Goal: Check status: Check status

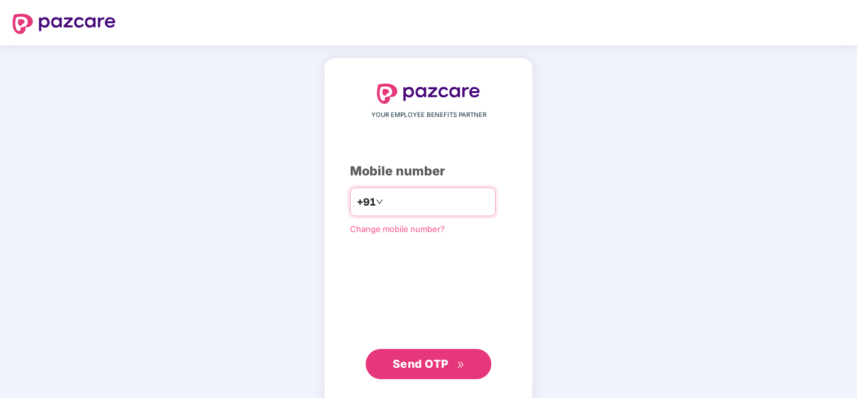
type input "**********"
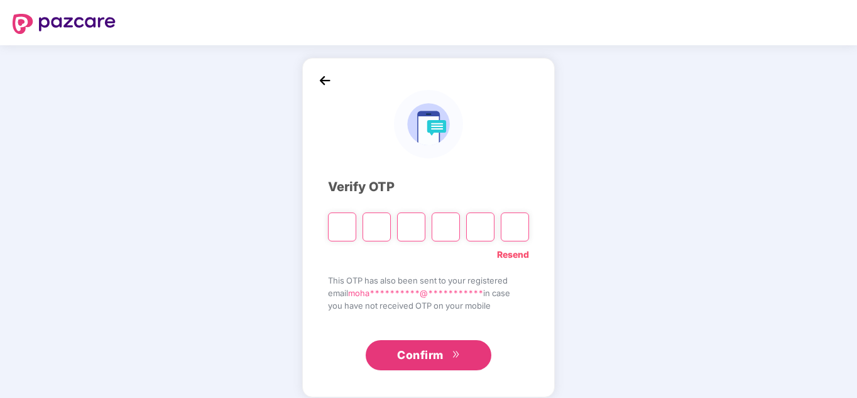
type input "*"
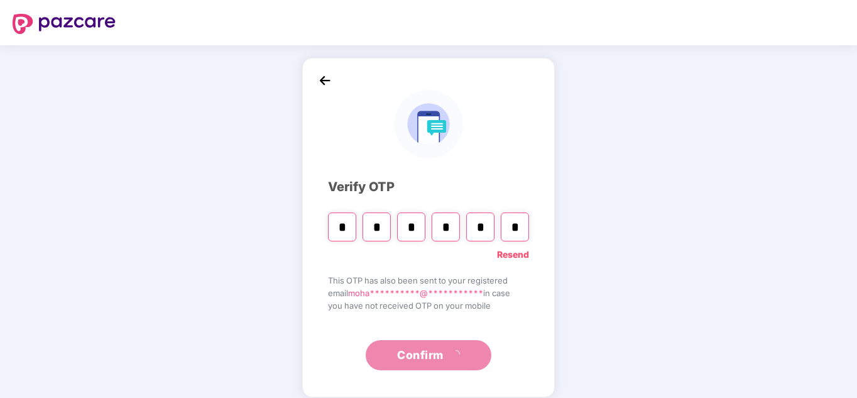
type input "*"
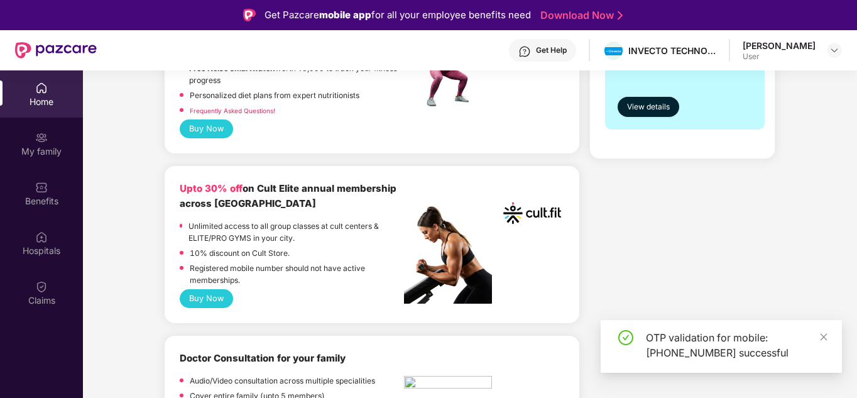
scroll to position [440, 0]
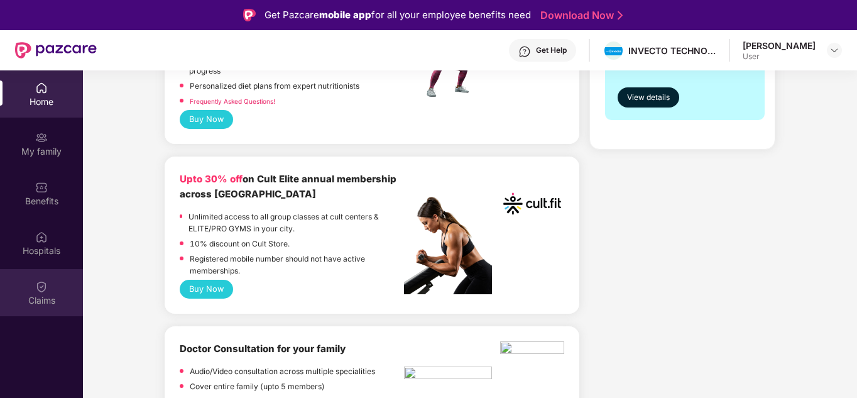
click at [38, 288] on img at bounding box center [41, 286] width 13 height 13
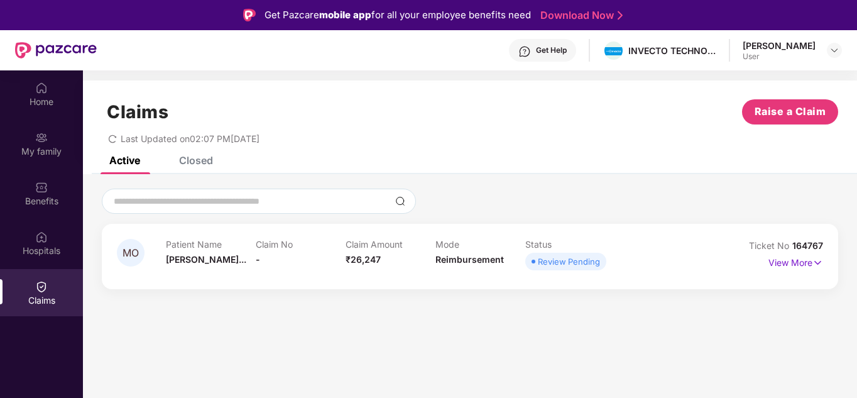
click at [551, 269] on span "Review Pending" at bounding box center [565, 262] width 81 height 18
click at [807, 263] on p "View More" at bounding box center [795, 261] width 55 height 17
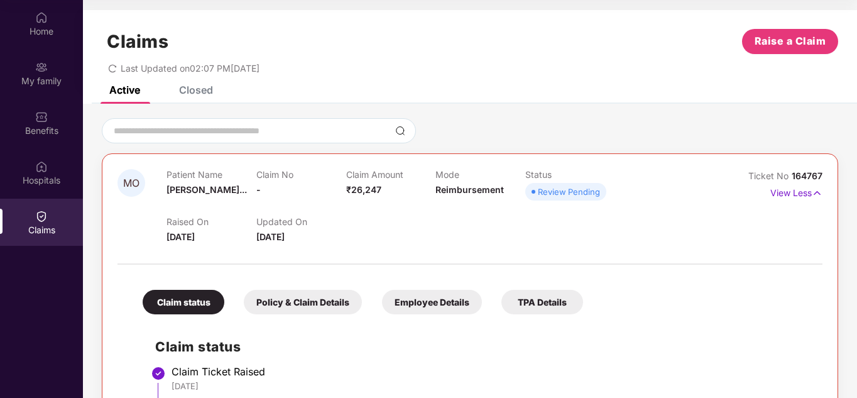
click at [312, 301] on div "Policy & Claim Details" at bounding box center [303, 302] width 118 height 24
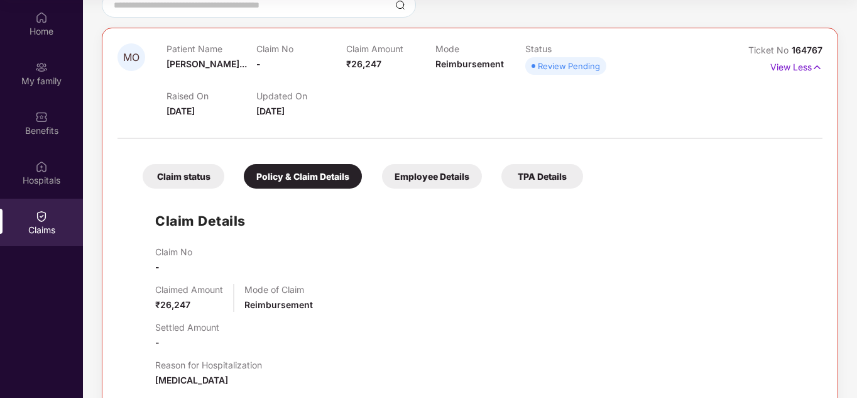
click at [415, 183] on div "Employee Details" at bounding box center [432, 176] width 100 height 24
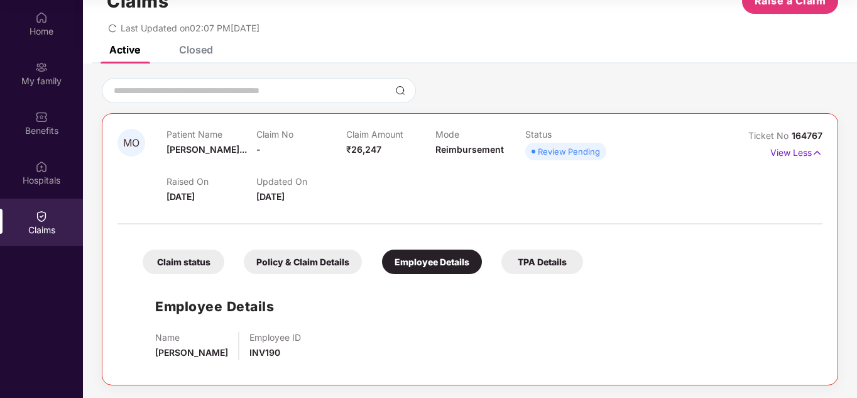
click at [535, 263] on div "TPA Details" at bounding box center [542, 261] width 82 height 24
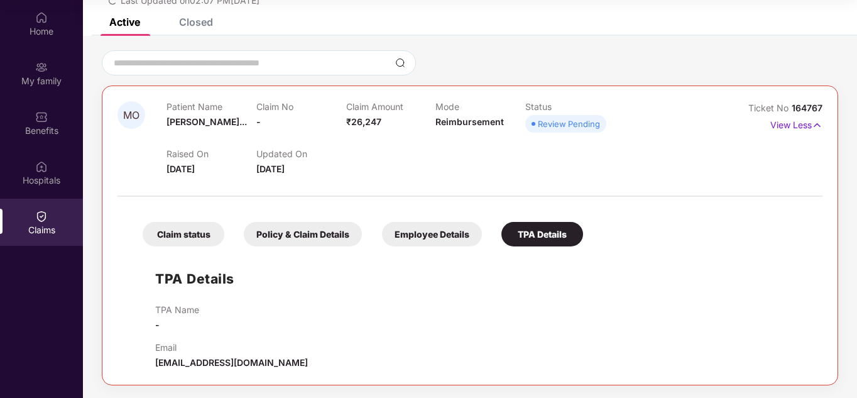
click at [558, 115] on span "Review Pending" at bounding box center [565, 124] width 81 height 18
click at [823, 121] on div "MO Patient Name [PERSON_NAME]... Claim No - Claim Amount ₹26,247 Mode Reimburse…" at bounding box center [470, 235] width 736 height 300
click at [809, 122] on p "View Less" at bounding box center [796, 123] width 52 height 17
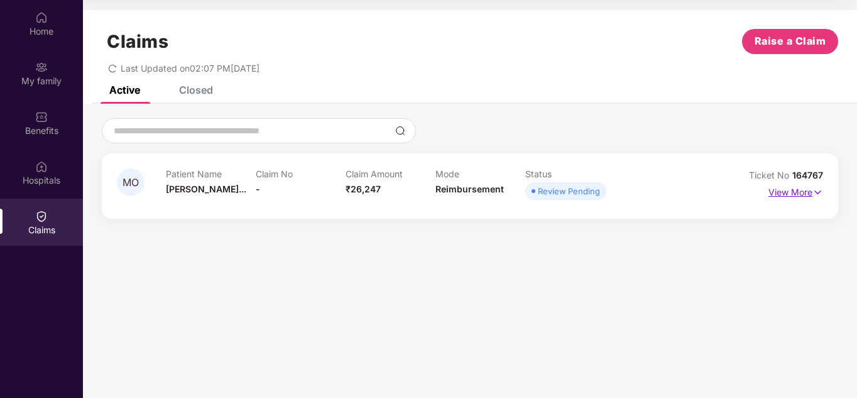
scroll to position [0, 0]
click at [191, 93] on div "Closed" at bounding box center [196, 90] width 34 height 13
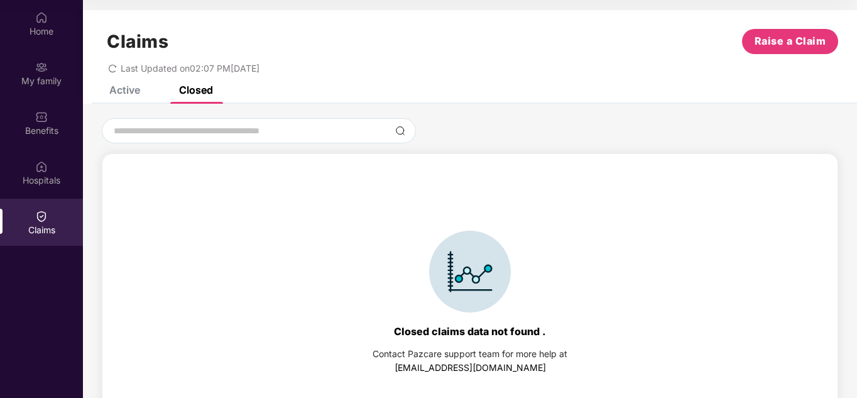
click at [127, 93] on div "Active" at bounding box center [124, 90] width 31 height 13
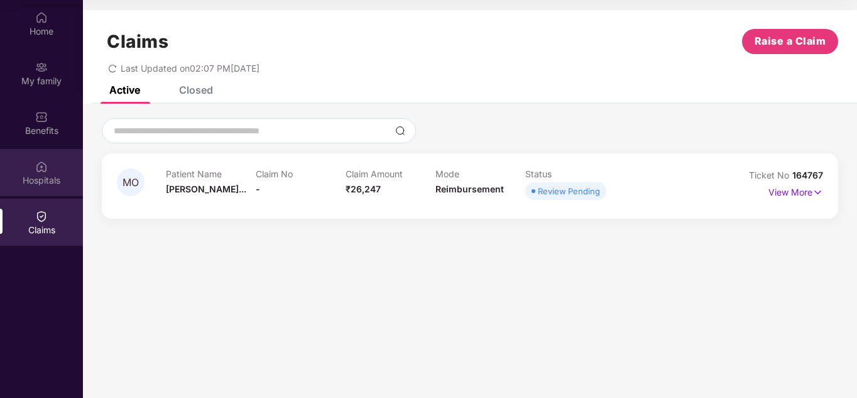
click at [35, 184] on div "Hospitals" at bounding box center [41, 180] width 83 height 13
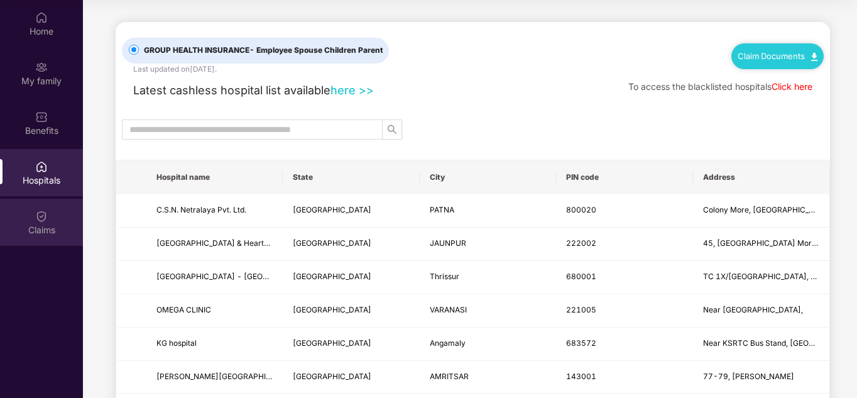
click at [38, 218] on img at bounding box center [41, 216] width 13 height 13
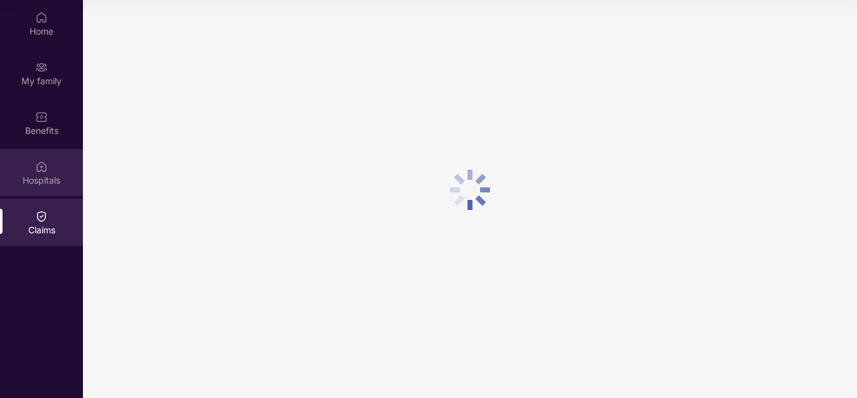
click at [40, 184] on div "Hospitals" at bounding box center [41, 180] width 83 height 13
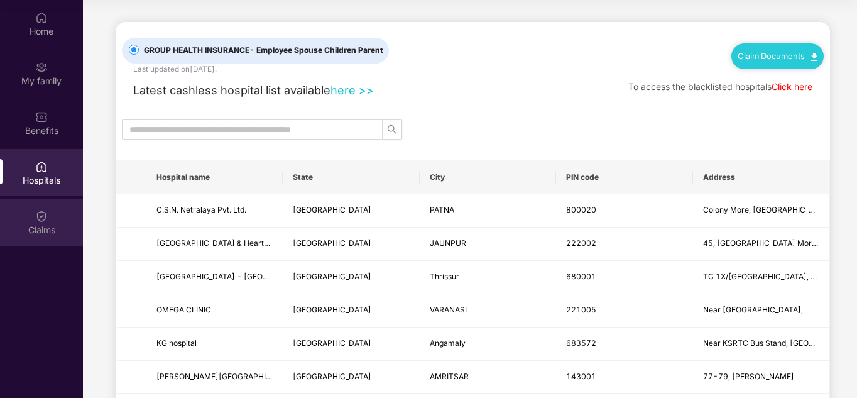
click at [53, 225] on div "Claims" at bounding box center [41, 230] width 83 height 13
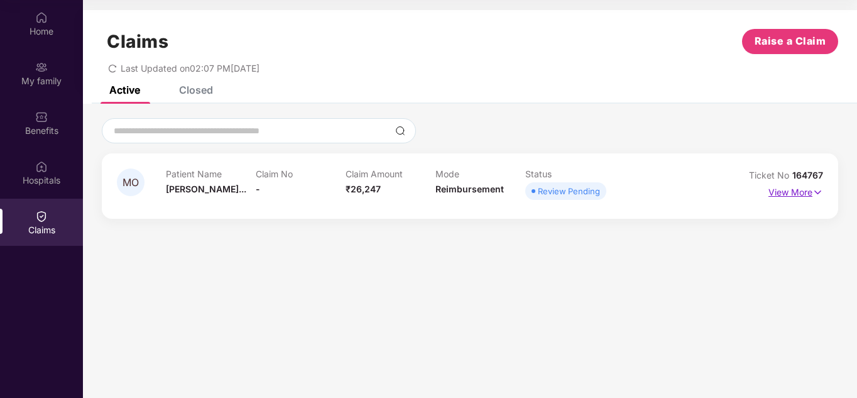
click at [798, 195] on p "View More" at bounding box center [795, 190] width 55 height 17
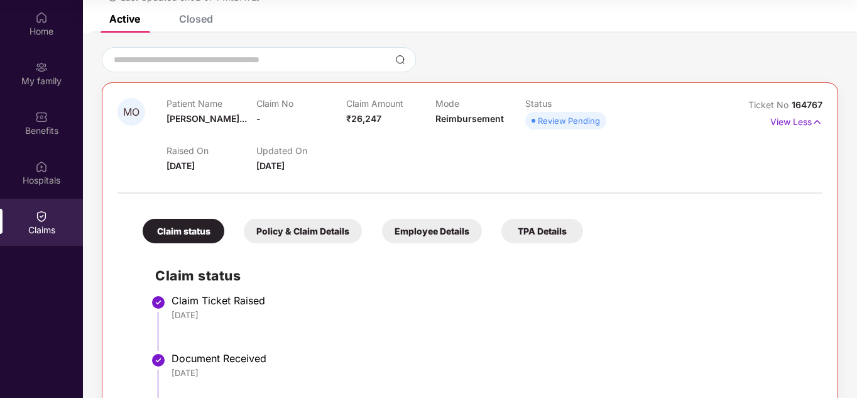
scroll to position [126, 0]
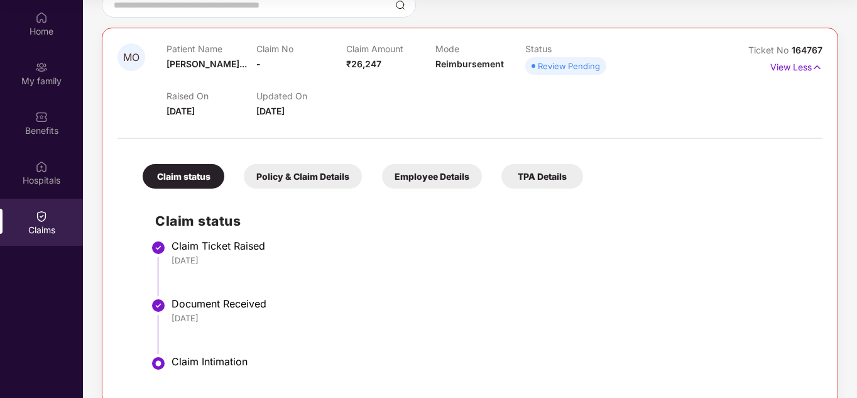
click at [443, 274] on li "Claim Ticket Raised [DATE]" at bounding box center [482, 273] width 655 height 58
click at [192, 258] on div "[DATE]" at bounding box center [490, 259] width 638 height 11
click at [214, 259] on div "[DATE]" at bounding box center [490, 259] width 638 height 11
click at [207, 261] on div "[DATE]" at bounding box center [490, 259] width 638 height 11
click at [205, 261] on div "[DATE]" at bounding box center [490, 259] width 638 height 11
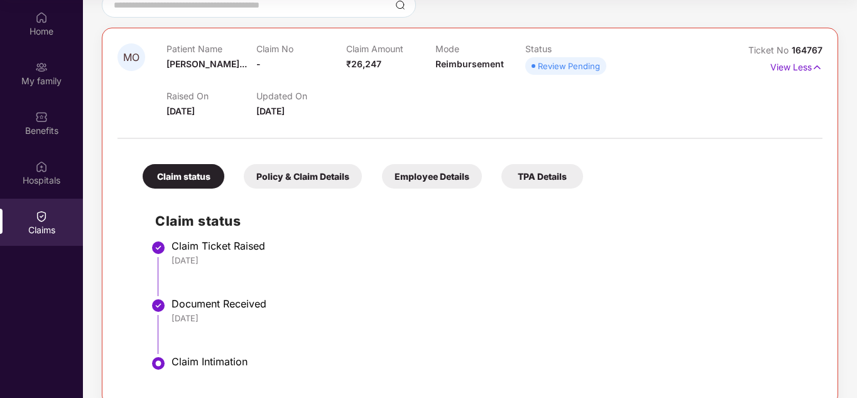
scroll to position [146, 0]
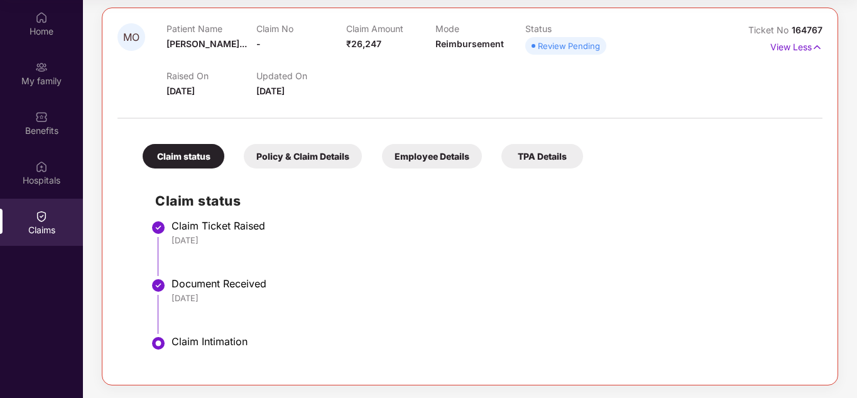
click at [172, 340] on div "Claim Intimation" at bounding box center [490, 341] width 638 height 13
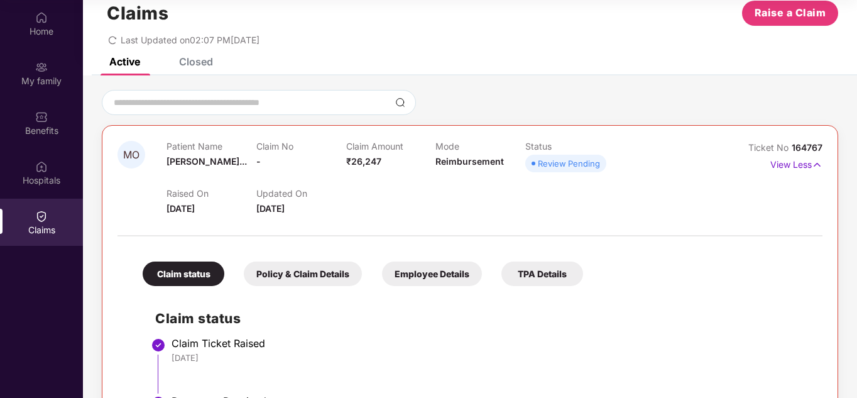
scroll to position [26, 0]
